Goal: Transaction & Acquisition: Download file/media

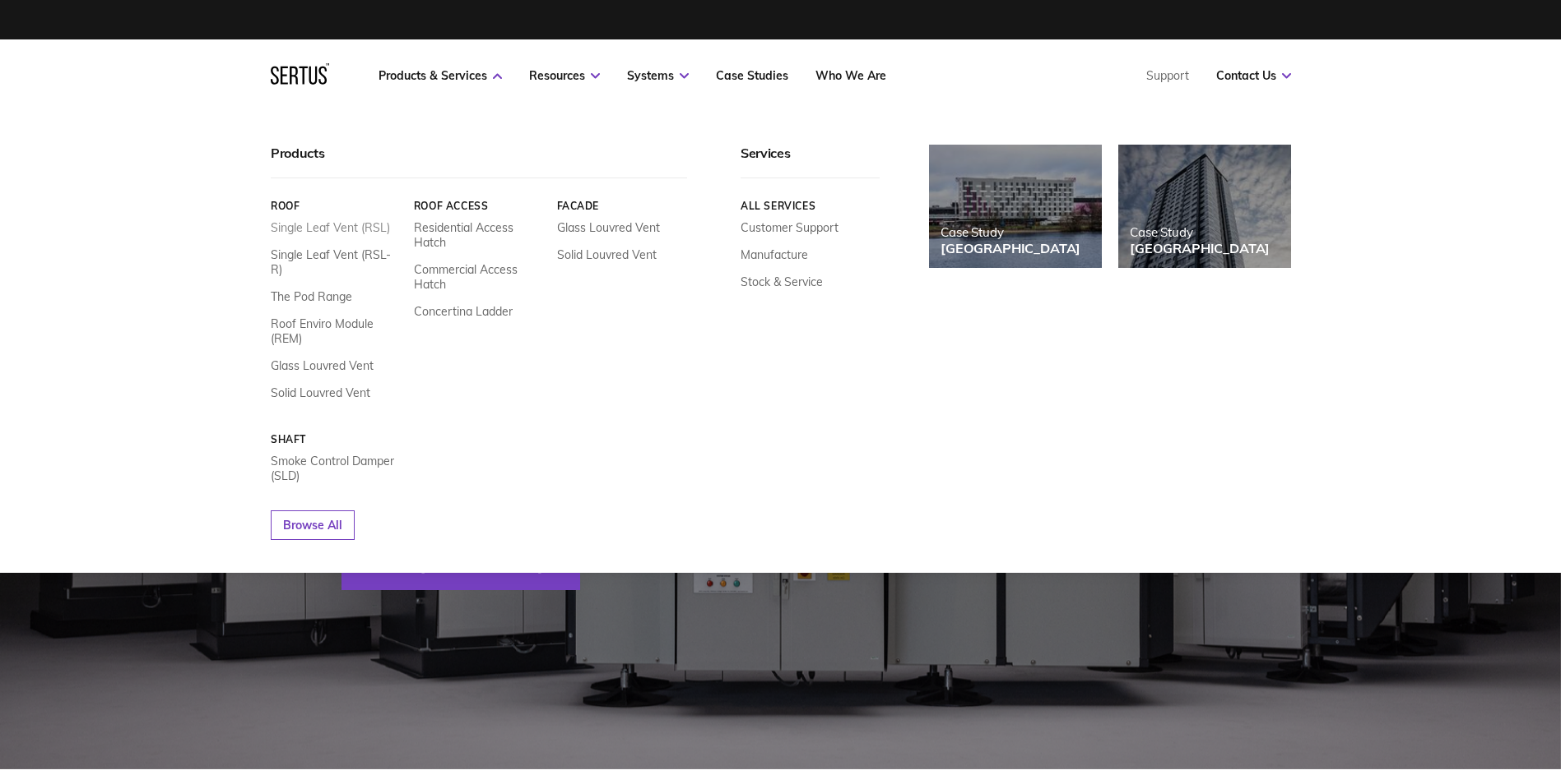
click at [315, 228] on link "Single Leaf Vent (RSL)" at bounding box center [330, 227] width 119 height 15
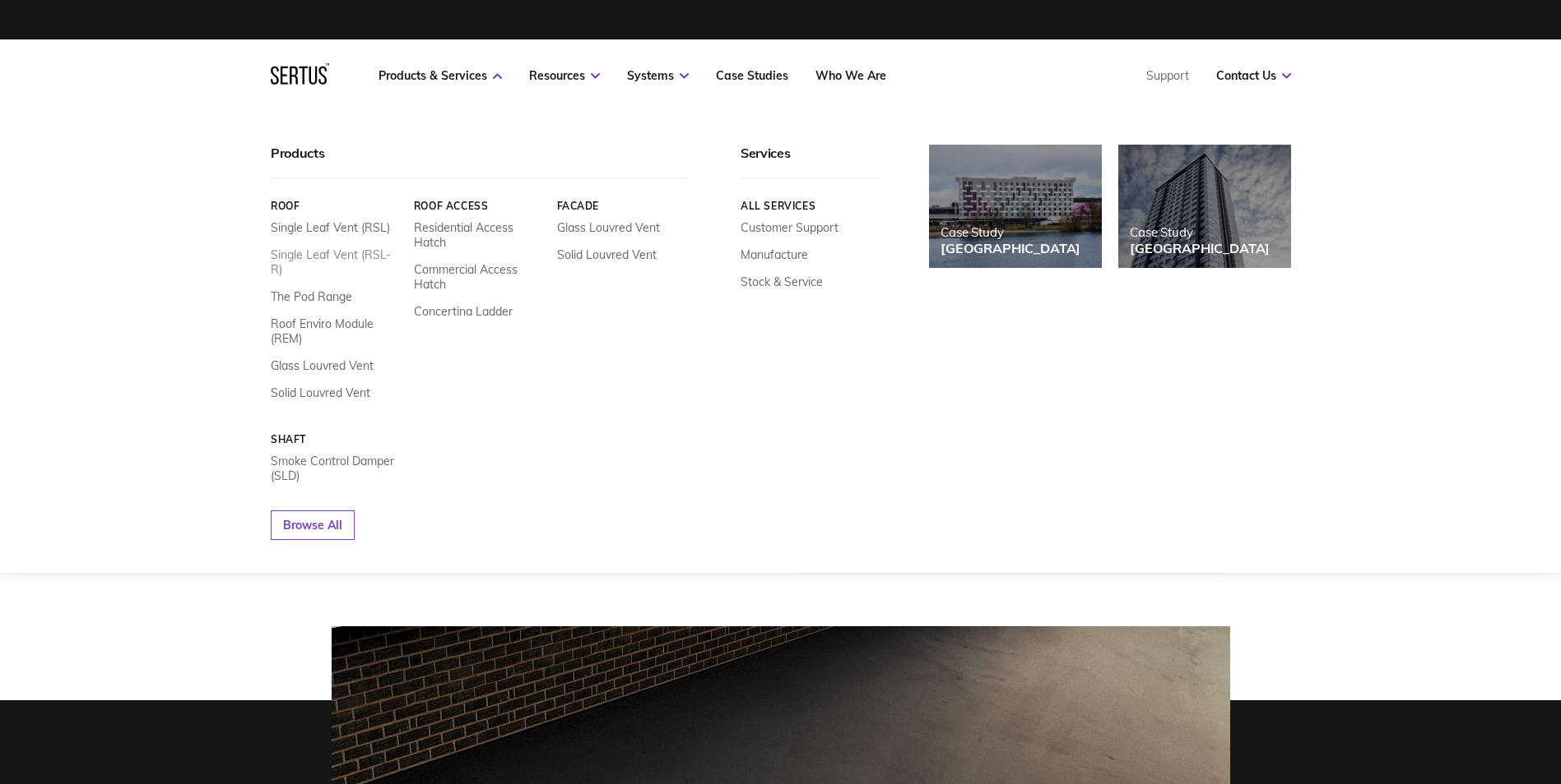
click at [330, 253] on link "Single Leaf Vent (RSL-R)" at bounding box center [336, 262] width 131 height 30
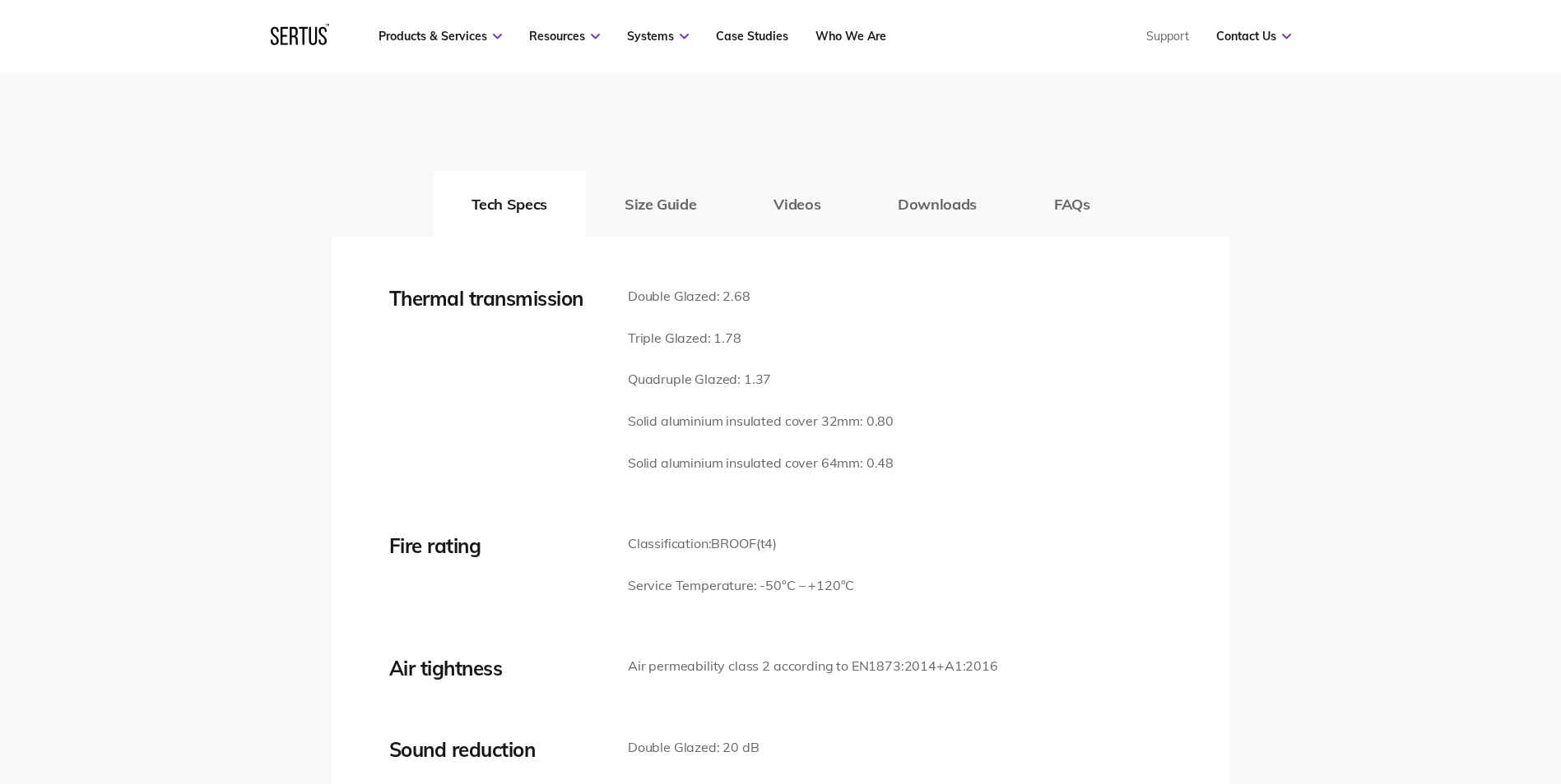
scroll to position [2220, 0]
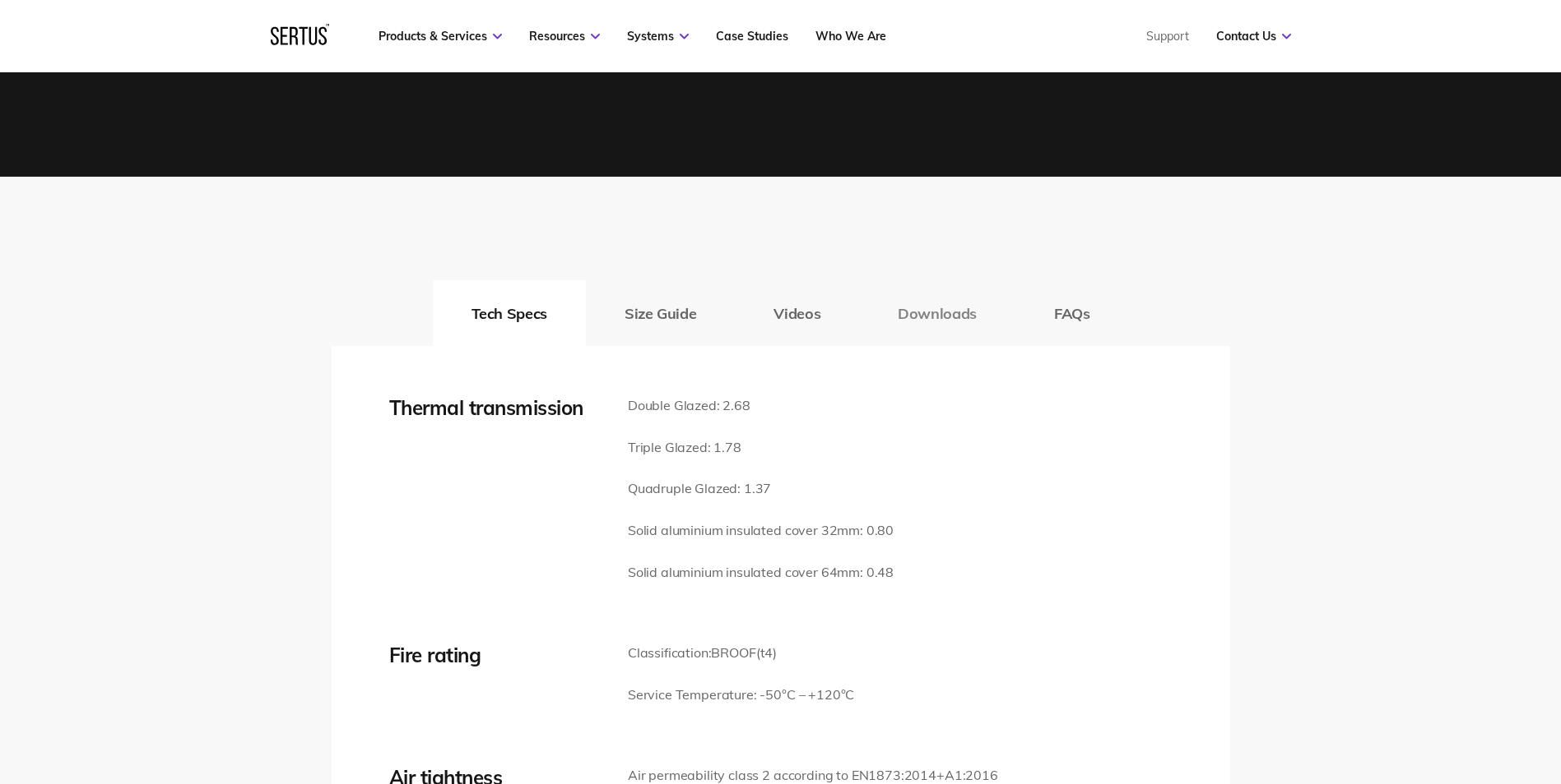
click at [919, 318] on button "Downloads" at bounding box center [936, 314] width 156 height 66
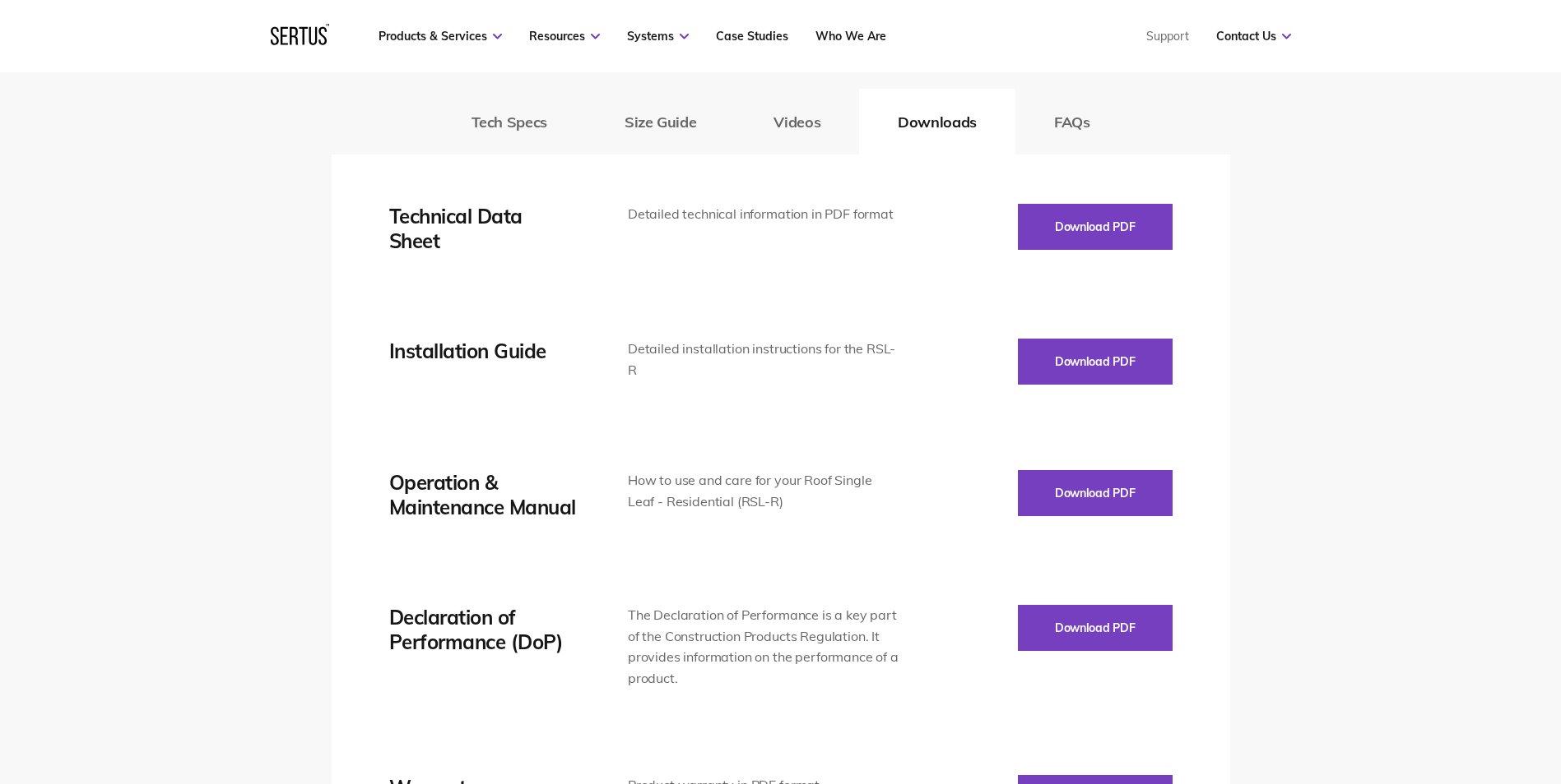
scroll to position [2467, 0]
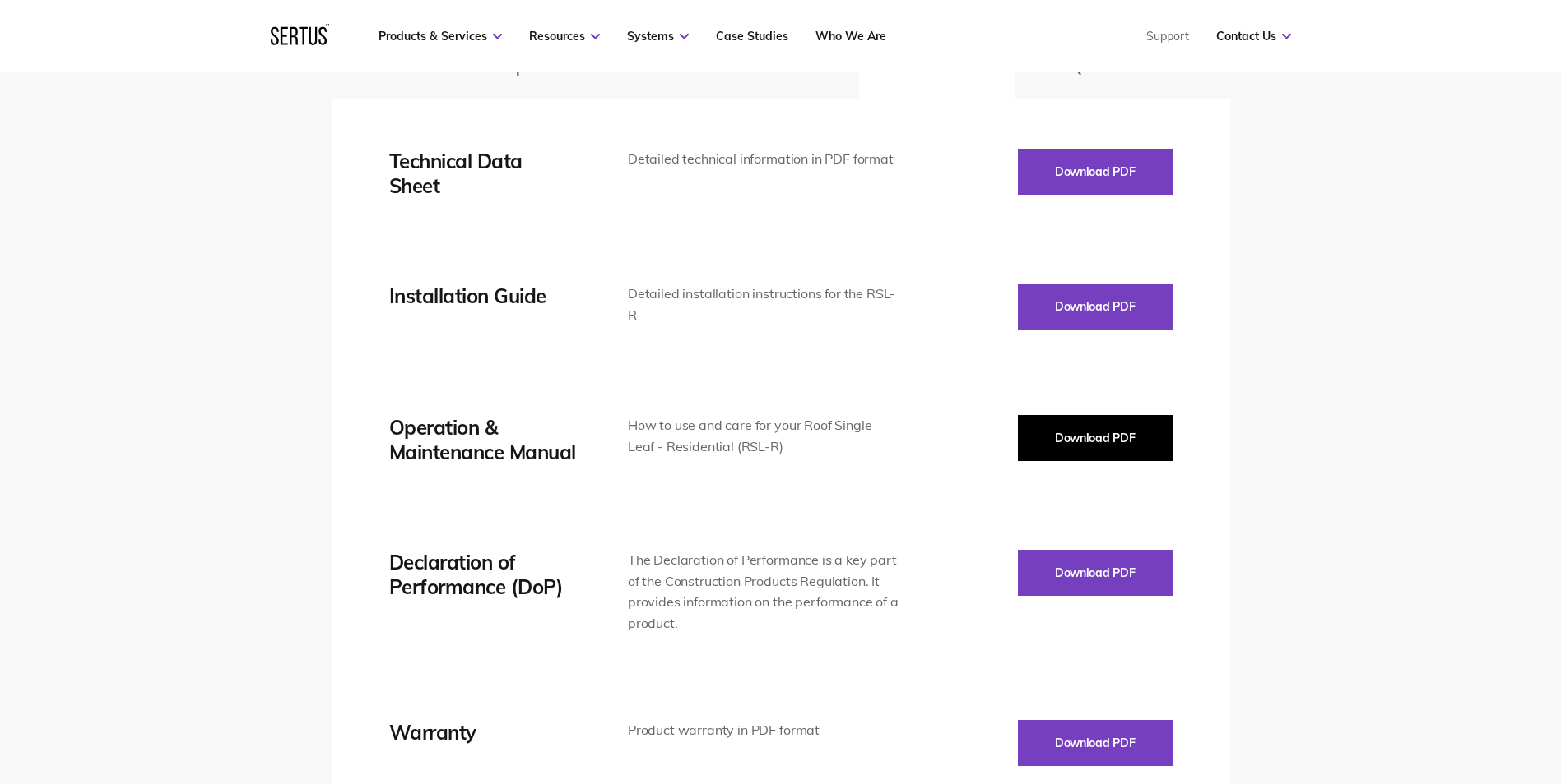
click at [1135, 440] on button "Download PDF" at bounding box center [1095, 438] width 155 height 46
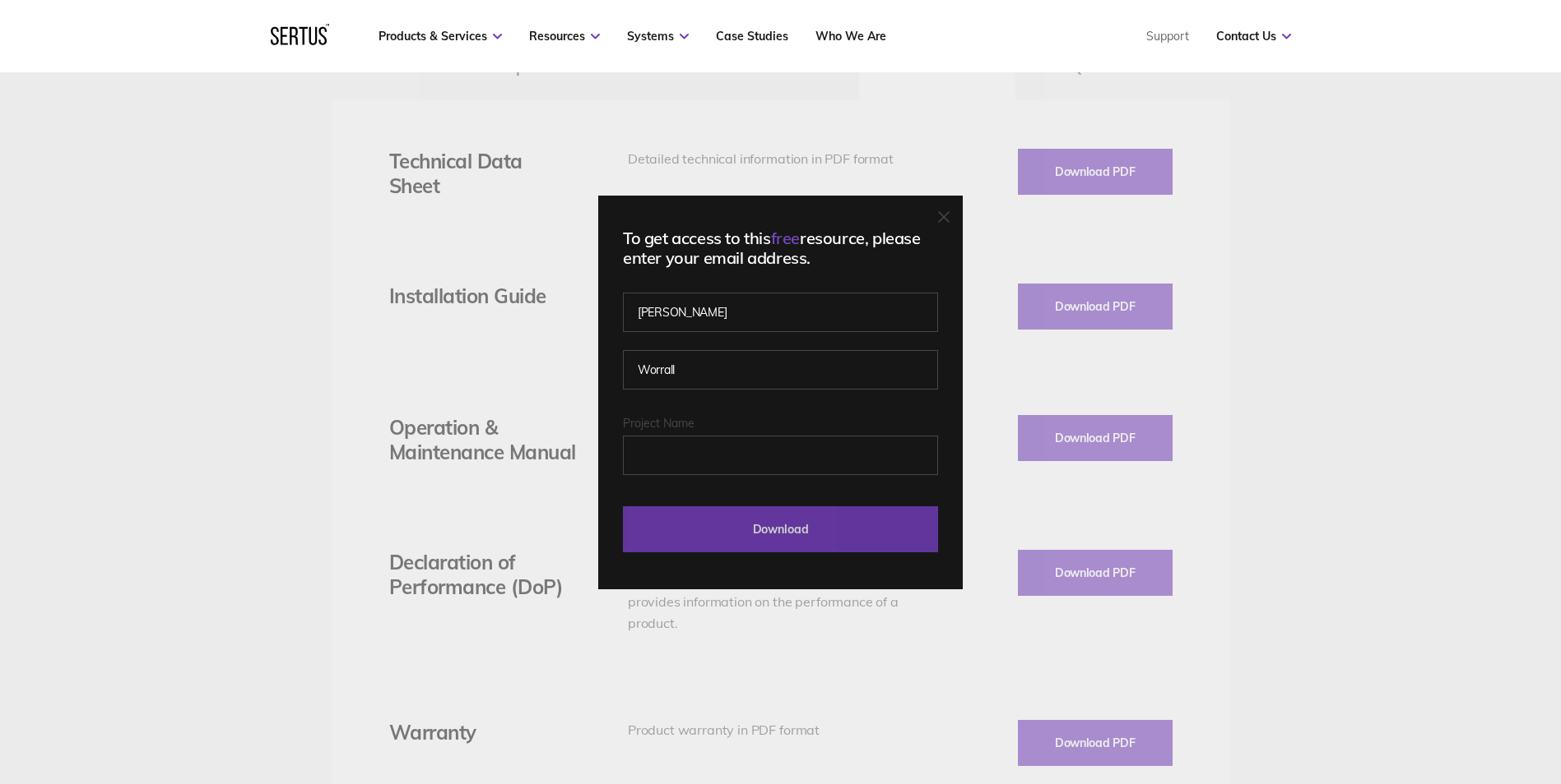
click at [778, 528] on input "Download" at bounding box center [780, 529] width 315 height 46
